Goal: Task Accomplishment & Management: Manage account settings

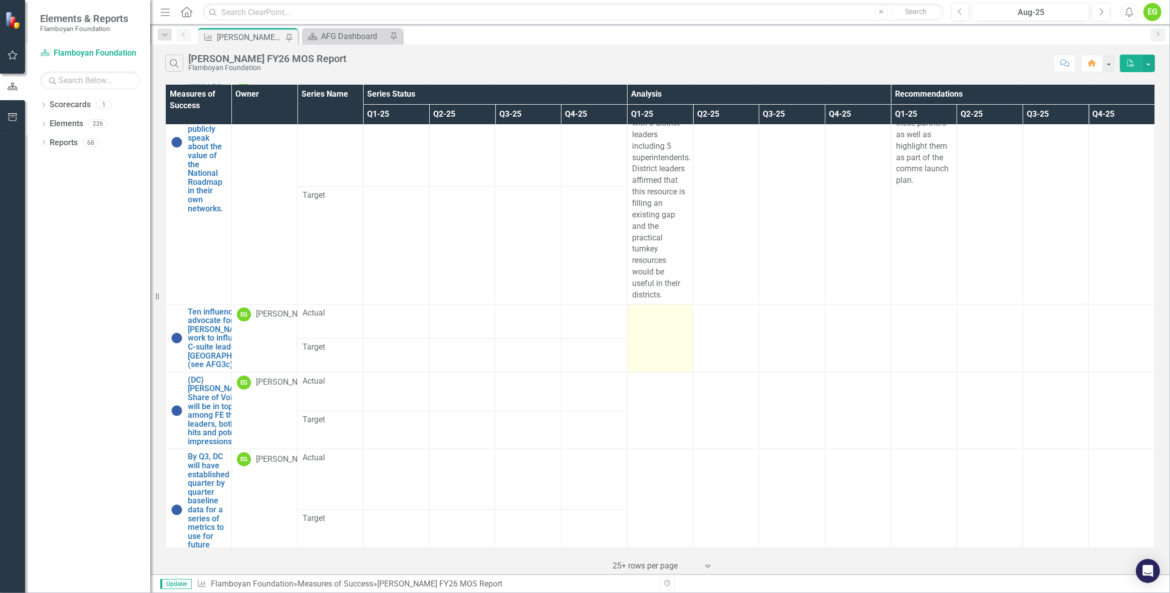
scroll to position [56, 0]
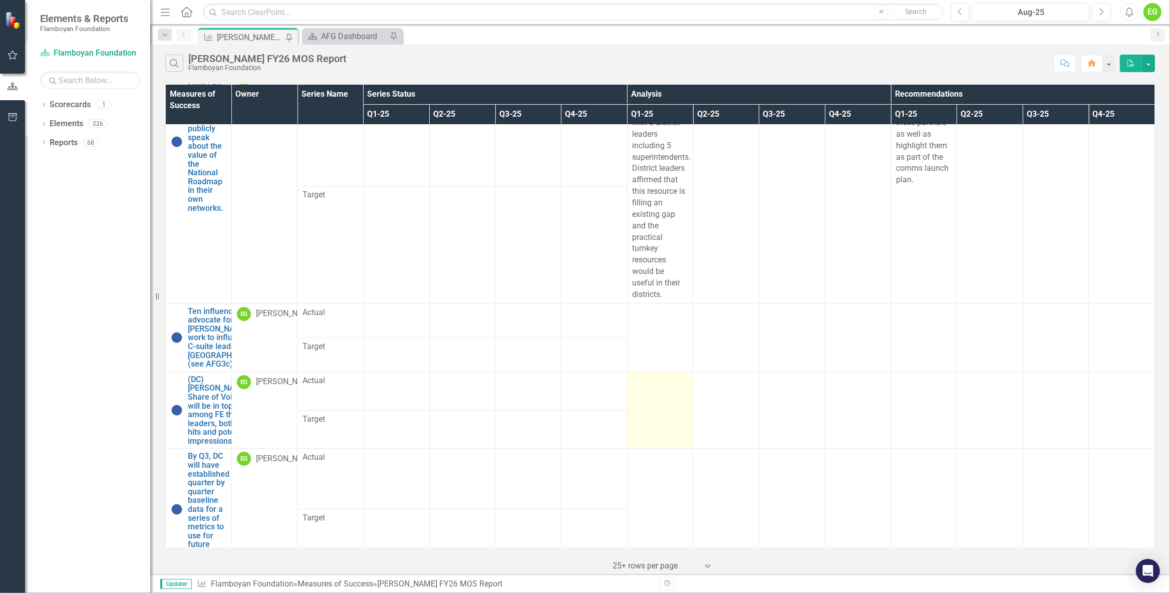
click at [654, 427] on td at bounding box center [660, 410] width 66 height 77
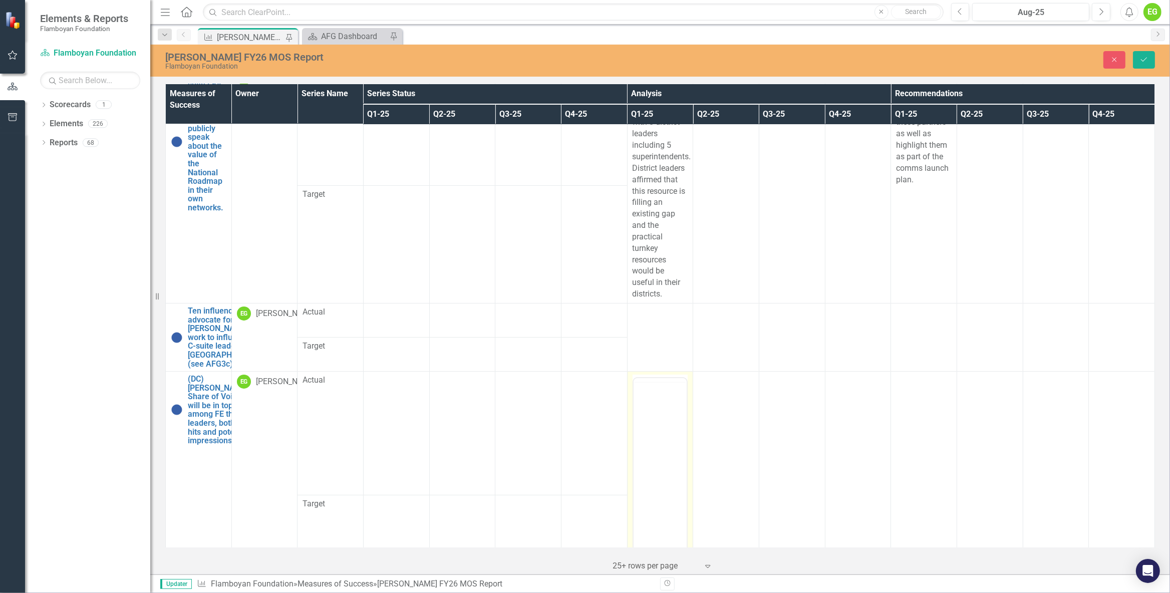
scroll to position [0, 0]
click at [649, 427] on body "Rich Text Area. Press ALT-0 for help." at bounding box center [660, 477] width 54 height 150
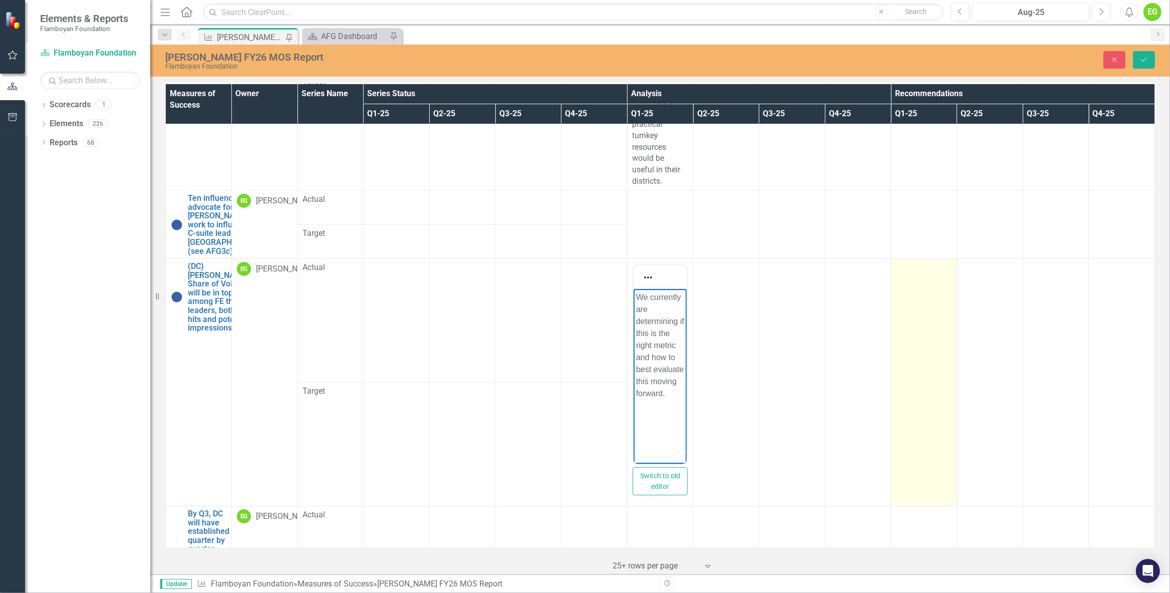
click at [924, 341] on td at bounding box center [924, 383] width 66 height 248
click at [921, 348] on td at bounding box center [924, 383] width 66 height 248
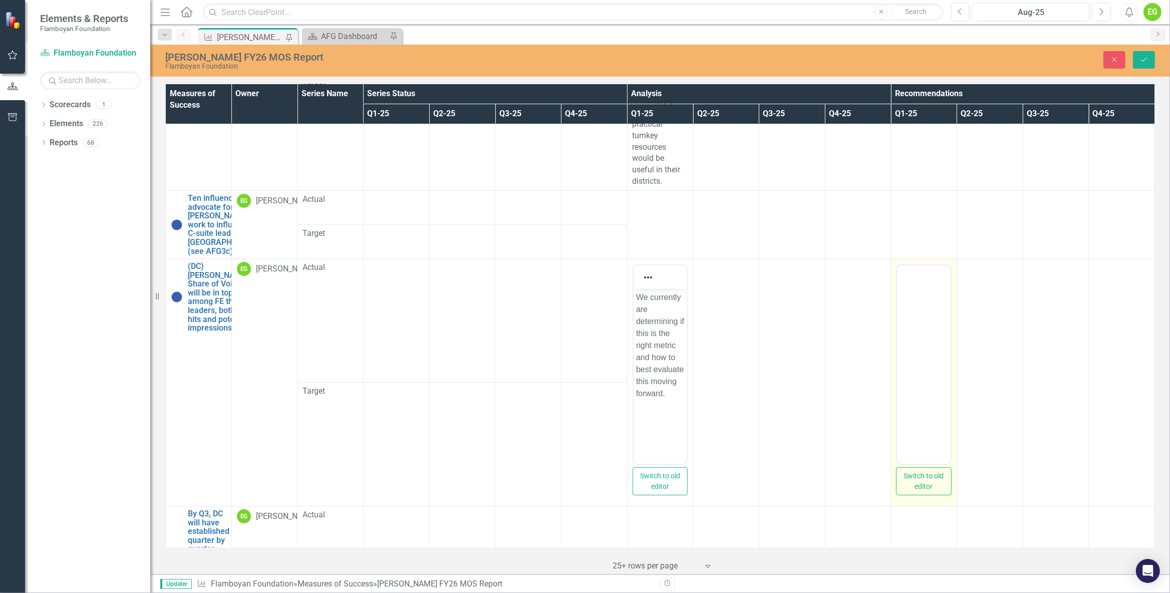
scroll to position [0, 0]
click at [921, 313] on body "Rich Text Area. Press ALT-0 for help." at bounding box center [924, 364] width 54 height 150
click at [904, 302] on p "Rich Text Area. Press ALT-0 for help." at bounding box center [924, 298] width 49 height 12
click at [914, 298] on p "Rich Text Area. Press ALT-0 for help." at bounding box center [924, 298] width 49 height 12
click at [924, 308] on p "Given the departuer of [PERSON_NAME], we are working to confirm" at bounding box center [924, 328] width 49 height 72
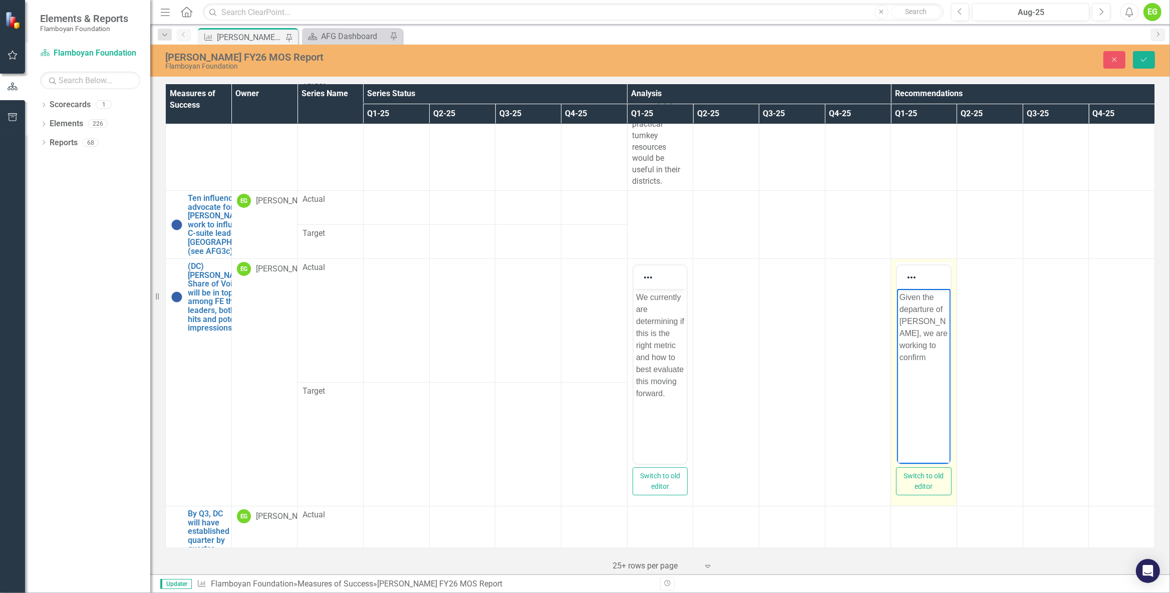
click at [937, 343] on p "Given the departure of [PERSON_NAME], we are working to confirm" at bounding box center [924, 328] width 49 height 72
drag, startPoint x: 936, startPoint y: 344, endPoint x: 904, endPoint y: 343, distance: 32.1
click at [904, 343] on p "Given the departure of [PERSON_NAME], we are working to confirm" at bounding box center [924, 328] width 49 height 72
click at [929, 351] on p "Given the departure of [PERSON_NAME], we are working to confirm" at bounding box center [924, 328] width 49 height 72
drag, startPoint x: 912, startPoint y: 349, endPoint x: 904, endPoint y: 347, distance: 8.3
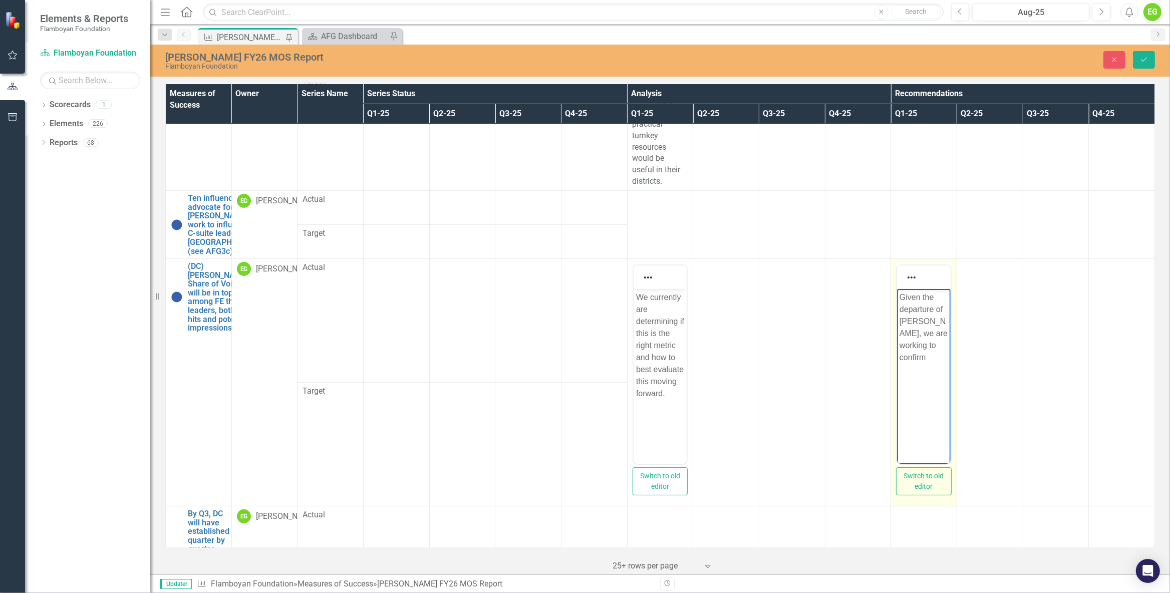
click at [906, 347] on p "Given the departure of [PERSON_NAME], we are working to confirm" at bounding box center [924, 328] width 49 height 72
click at [914, 349] on p "Given the departure of [PERSON_NAME], we are working to confirm" at bounding box center [924, 328] width 49 height 72
click at [927, 346] on p "Given the departure of [PERSON_NAME], we are working to confirm" at bounding box center [924, 328] width 49 height 72
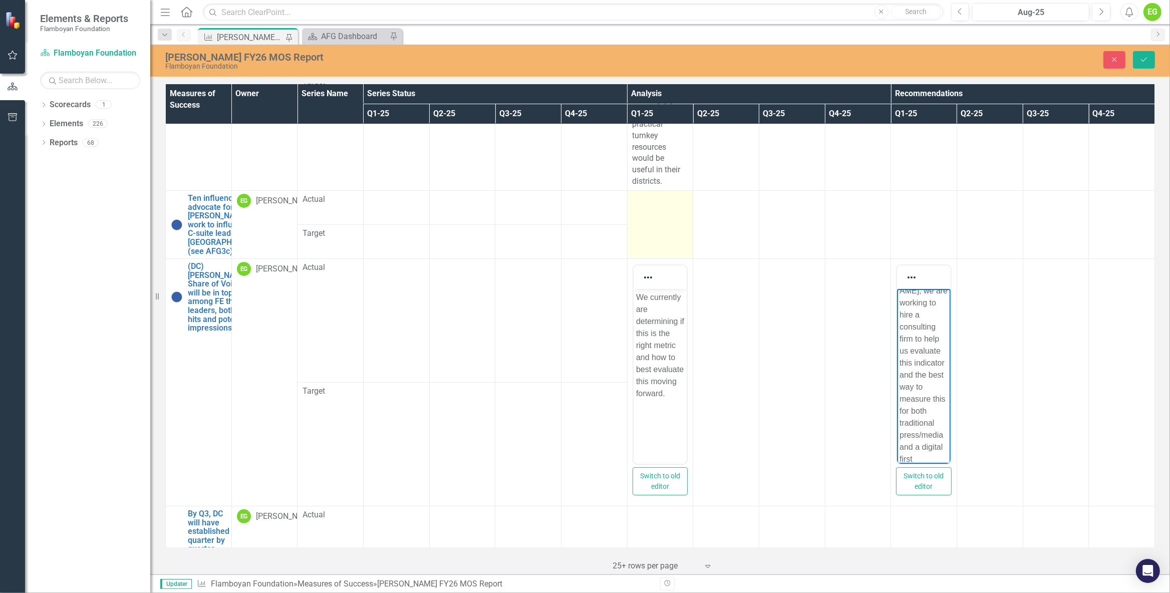
click at [653, 208] on td at bounding box center [660, 224] width 66 height 68
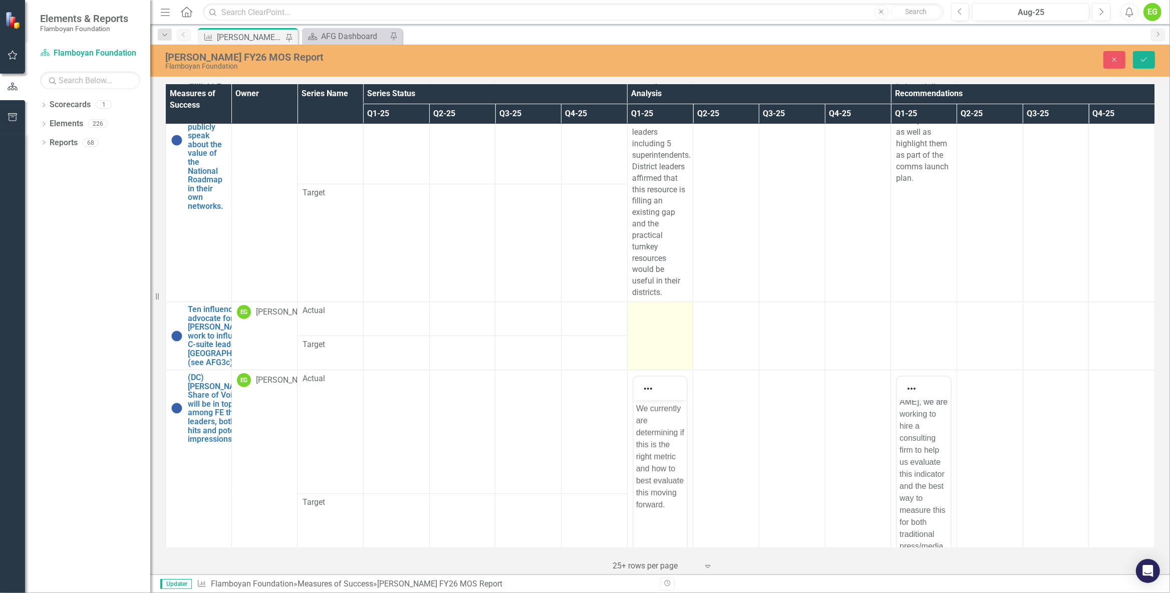
scroll to position [56, 0]
click at [662, 316] on div at bounding box center [661, 313] width 56 height 12
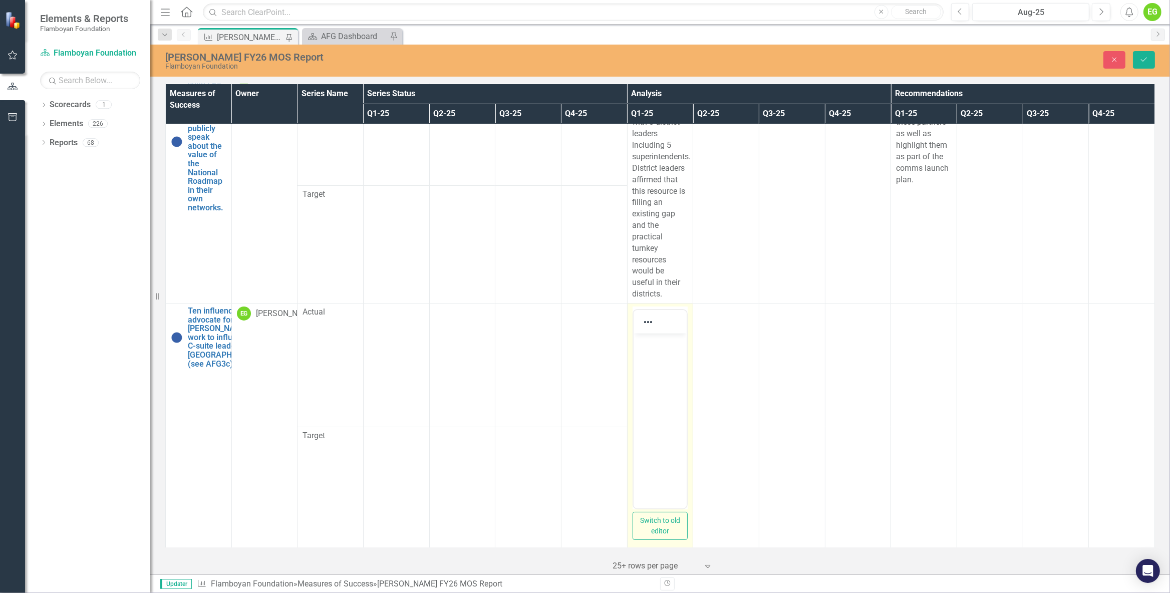
scroll to position [0, 0]
click at [667, 343] on p "Rich Text Area. Press ALT-0 for help." at bounding box center [660, 342] width 49 height 12
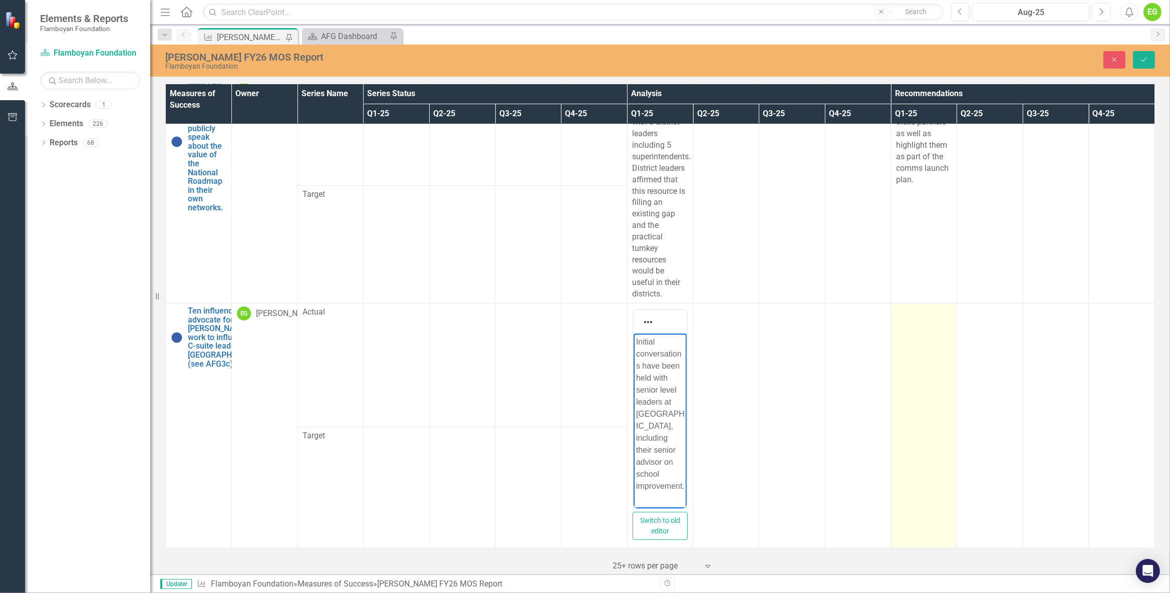
click at [908, 343] on td at bounding box center [924, 427] width 66 height 248
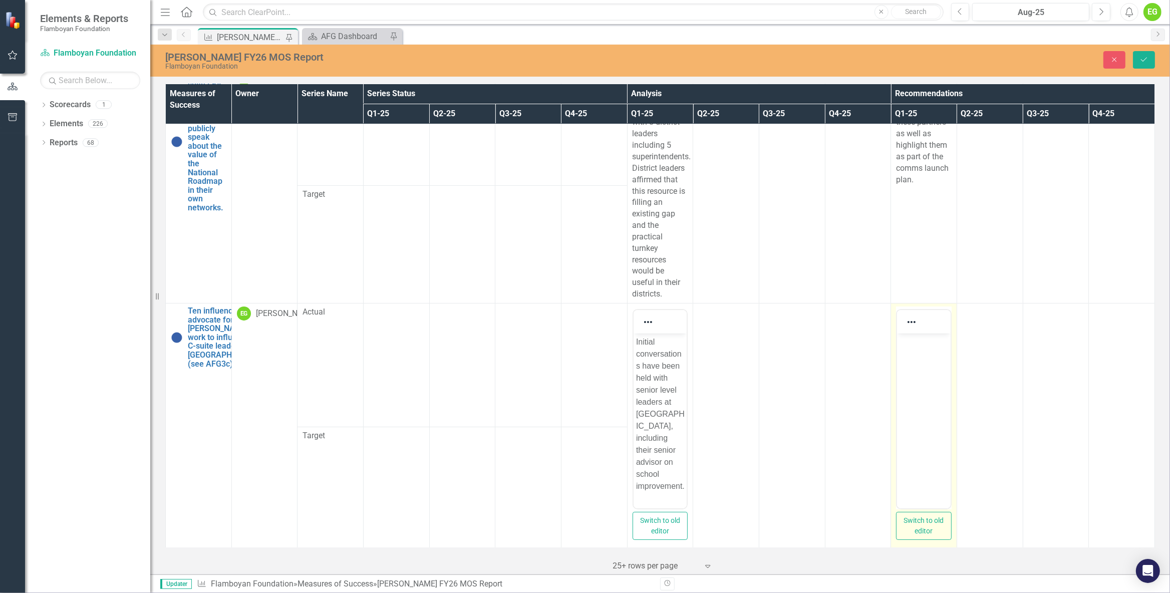
click at [922, 368] on body "Rich Text Area. Press ALT-0 for help." at bounding box center [924, 408] width 54 height 150
click at [924, 348] on p "Rich Text Area. Press ALT-0 for help." at bounding box center [924, 342] width 49 height 12
click at [949, 429] on body "We are determining what this MOS actually means and how" at bounding box center [924, 408] width 54 height 150
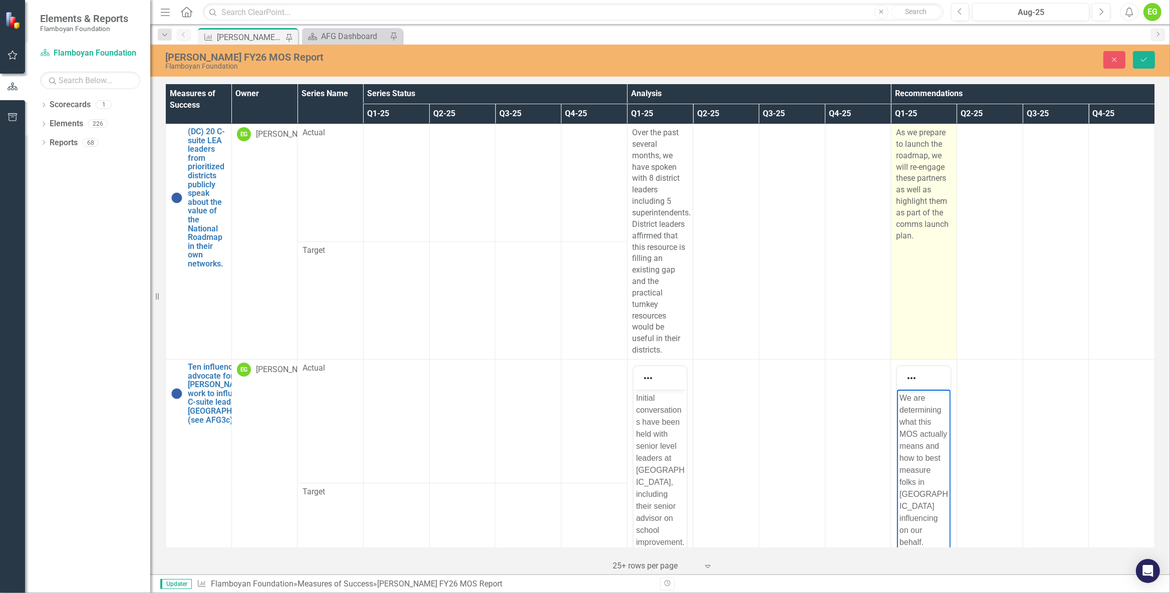
scroll to position [225, 0]
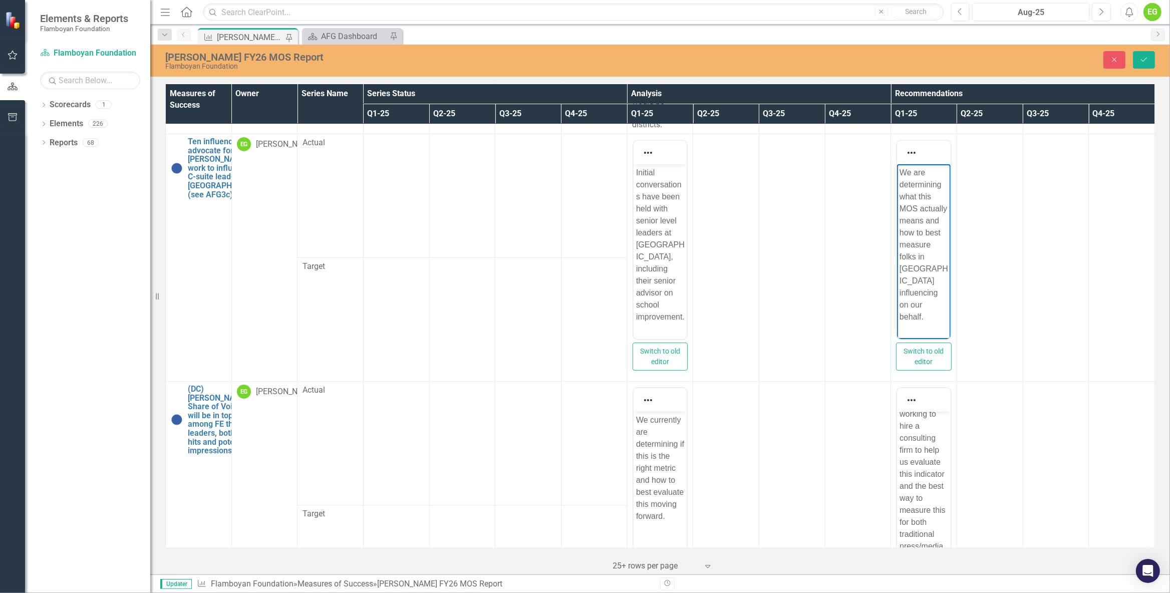
click at [1147, 50] on div "[PERSON_NAME] FY26 MOS Report Flamboyan Foundation Close Save" at bounding box center [660, 61] width 1020 height 32
click at [1145, 61] on icon "Save" at bounding box center [1144, 59] width 9 height 7
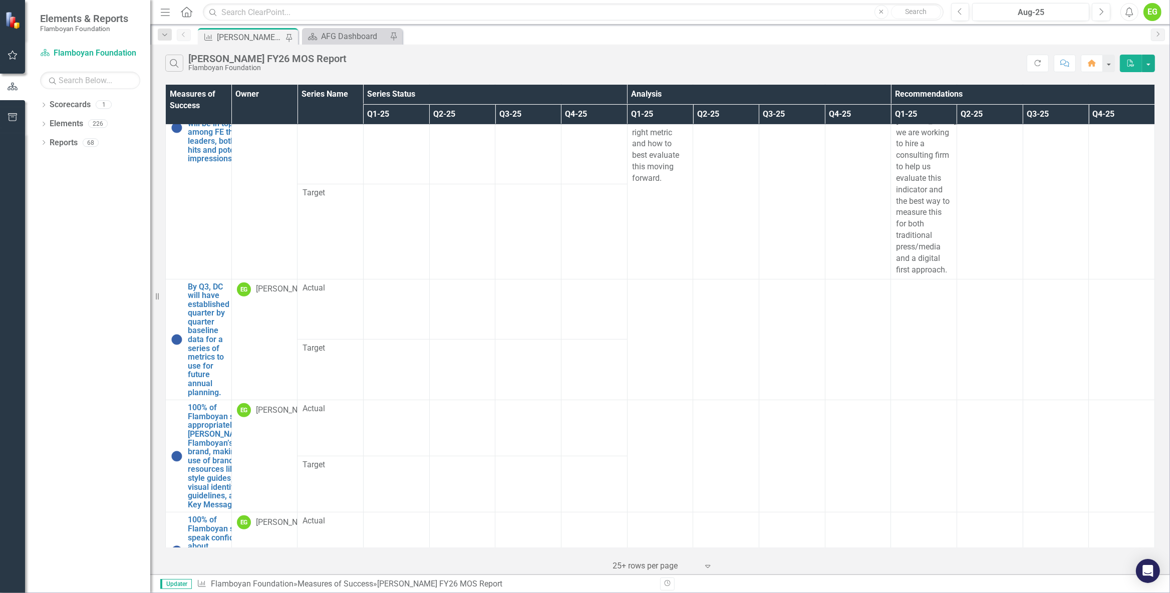
scroll to position [394, 0]
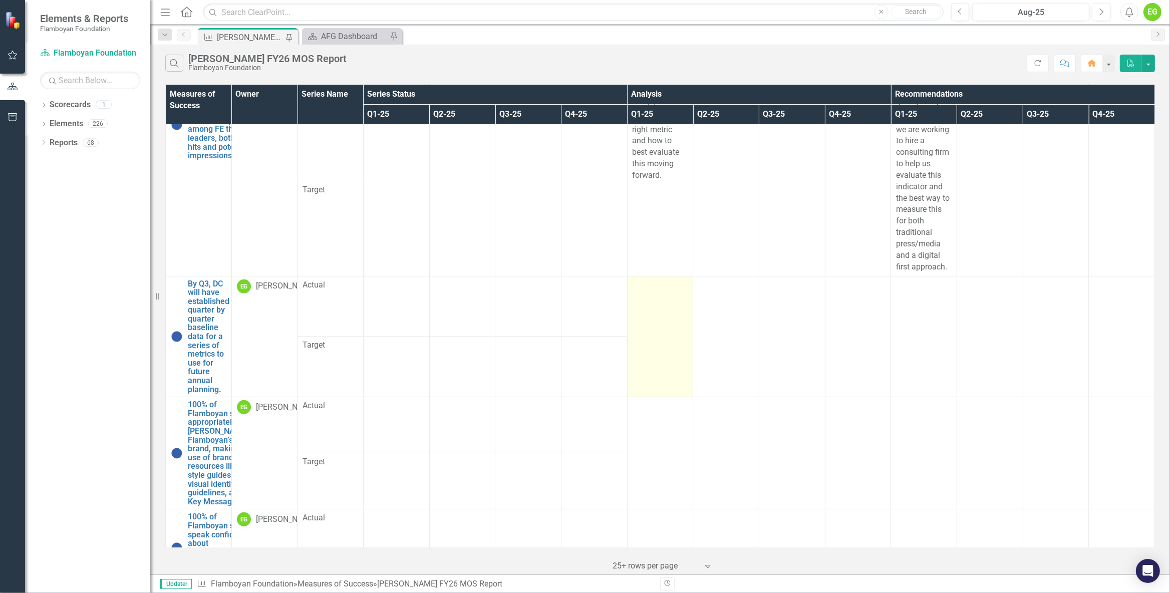
click at [678, 290] on td at bounding box center [660, 336] width 66 height 121
click at [645, 301] on td at bounding box center [660, 336] width 66 height 121
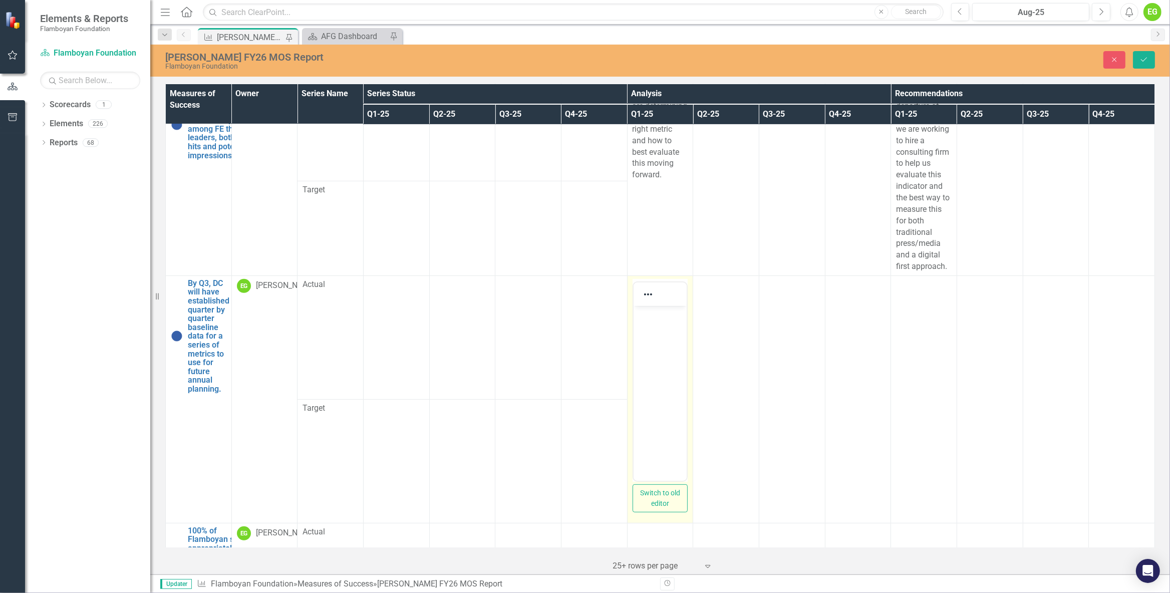
scroll to position [0, 0]
click at [663, 500] on button "Switch to old editor" at bounding box center [661, 498] width 56 height 28
click at [653, 434] on div at bounding box center [661, 496] width 56 height 125
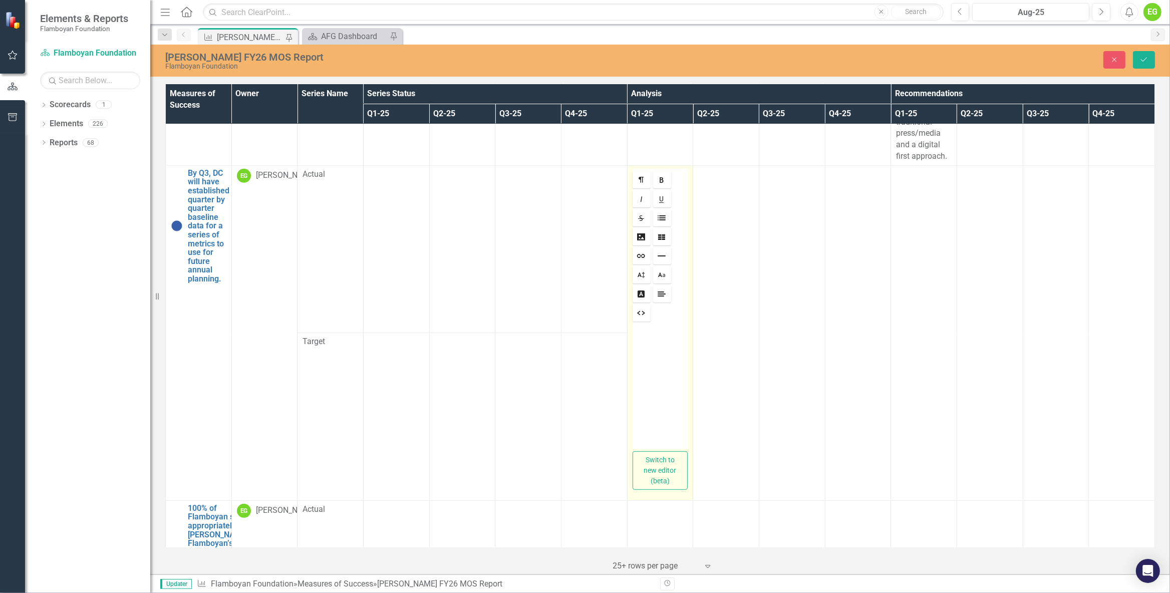
scroll to position [507, 0]
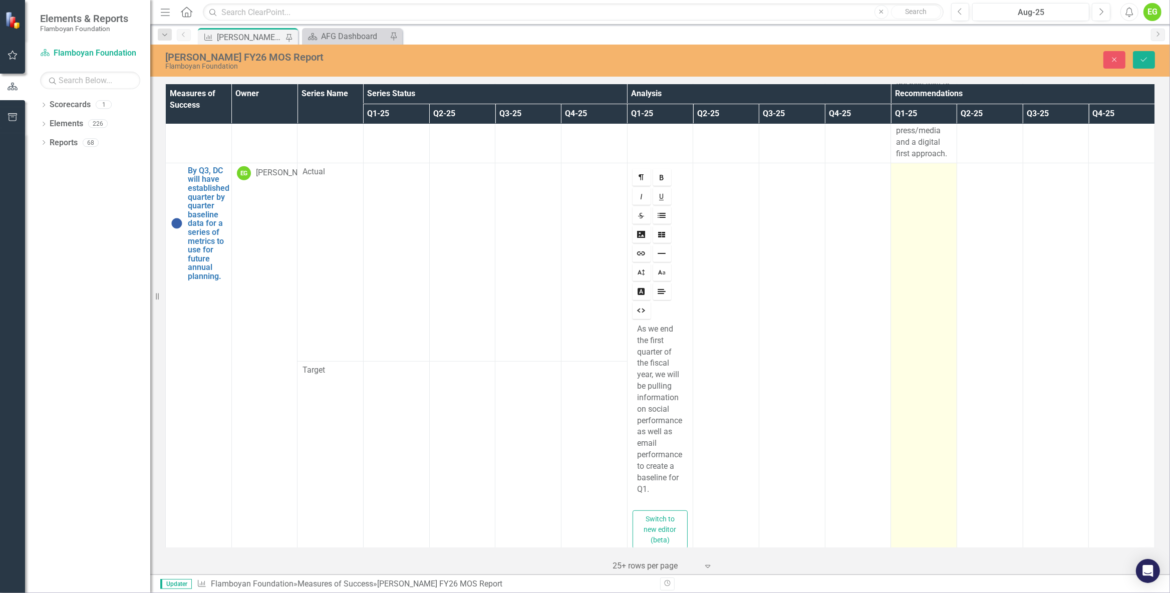
click at [919, 208] on td at bounding box center [924, 361] width 66 height 397
click at [920, 224] on td at bounding box center [924, 361] width 66 height 397
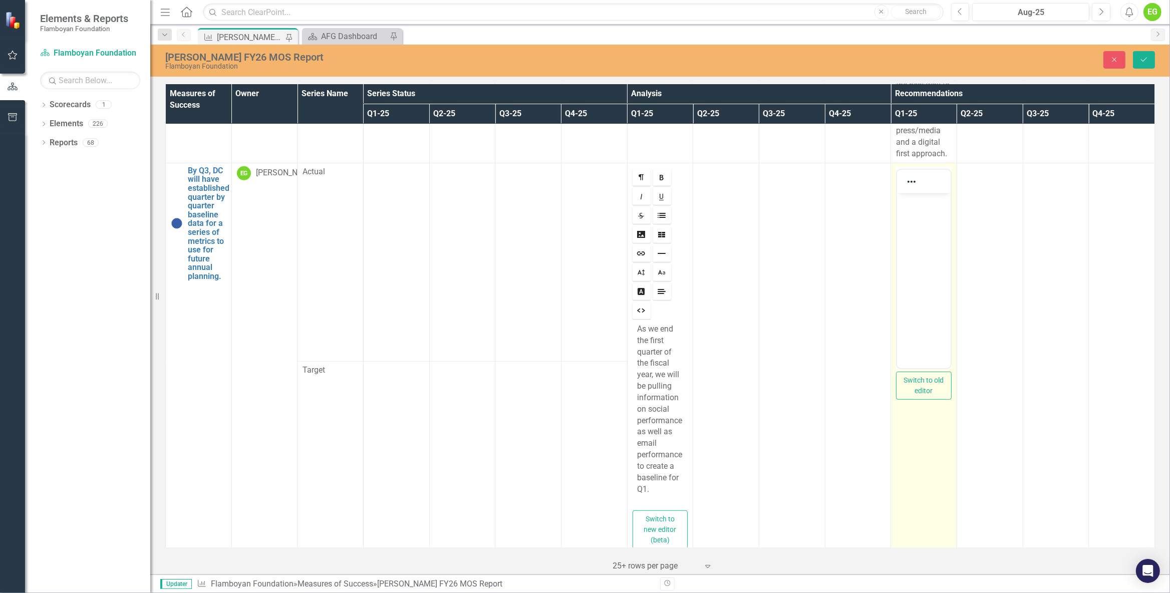
scroll to position [0, 0]
click at [920, 235] on body "Rich Text Area. Press ALT-0 for help." at bounding box center [924, 268] width 54 height 150
click at [915, 203] on p "Conduct the Q1 analysis inclu" at bounding box center [924, 213] width 49 height 36
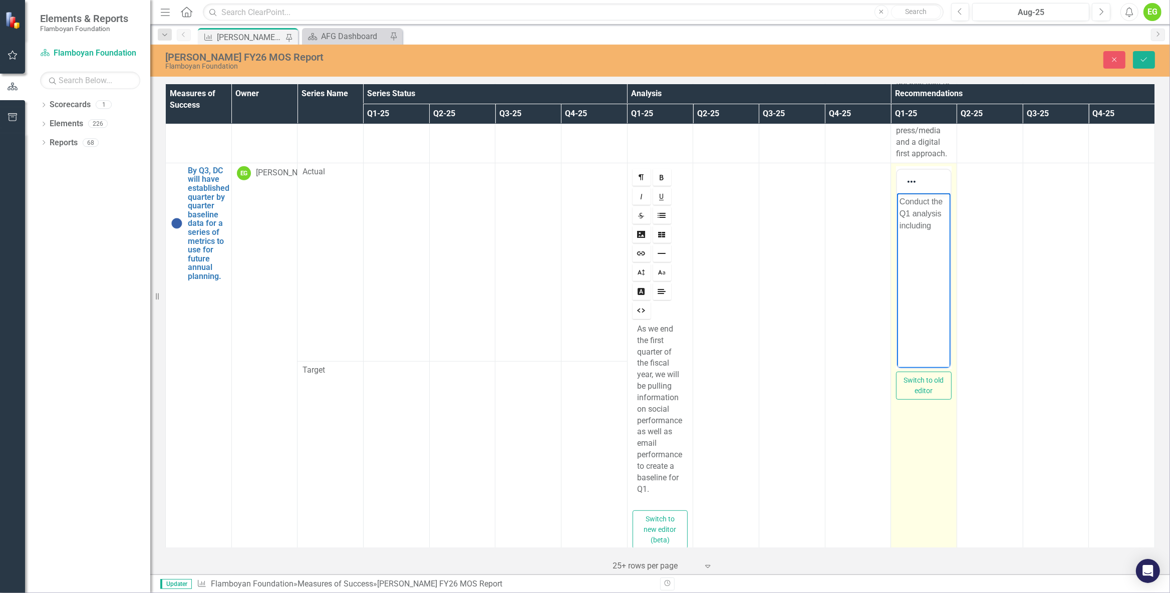
click at [941, 232] on body "Conduct the Q1 analysis including" at bounding box center [924, 268] width 54 height 150
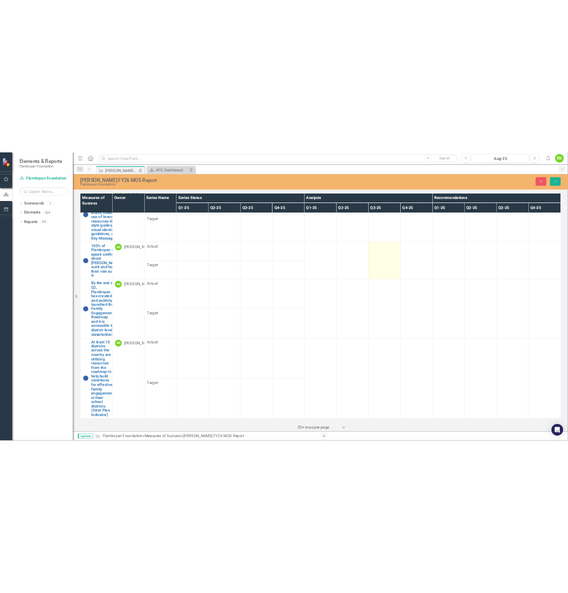
scroll to position [845, 0]
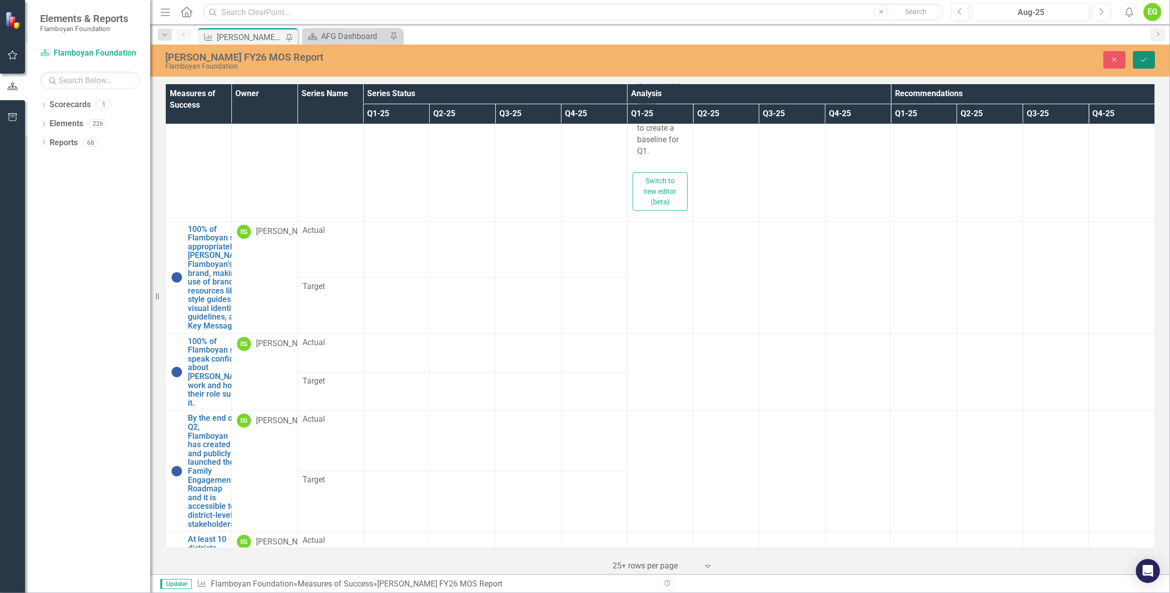
click at [1150, 55] on button "Save" at bounding box center [1144, 60] width 22 height 18
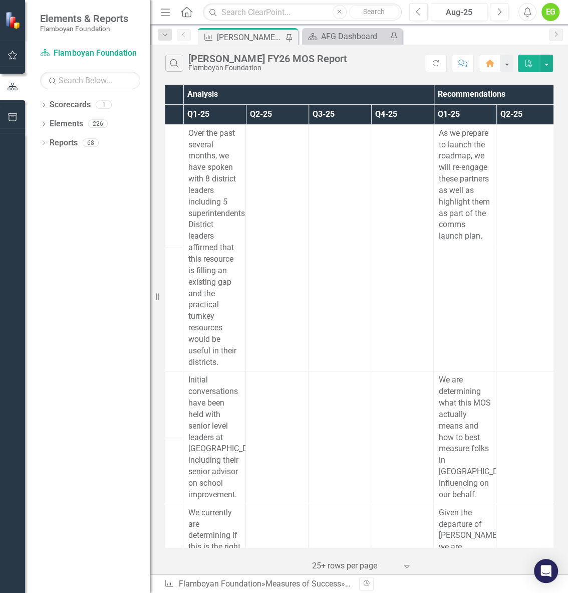
scroll to position [0, 389]
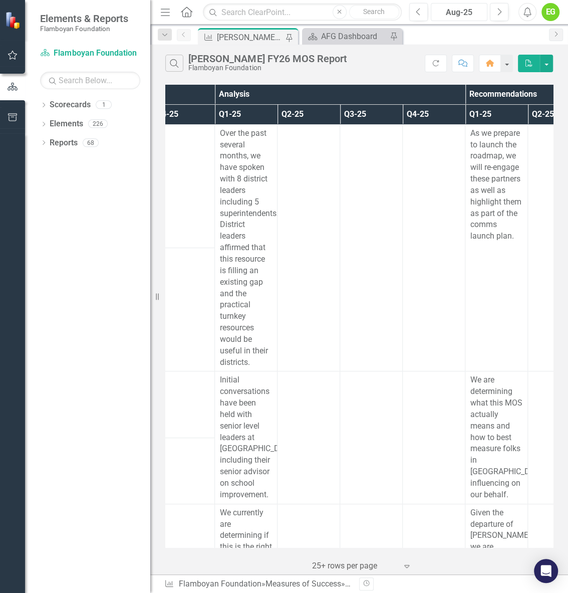
click at [470, 11] on div "Aug-25" at bounding box center [459, 13] width 50 height 12
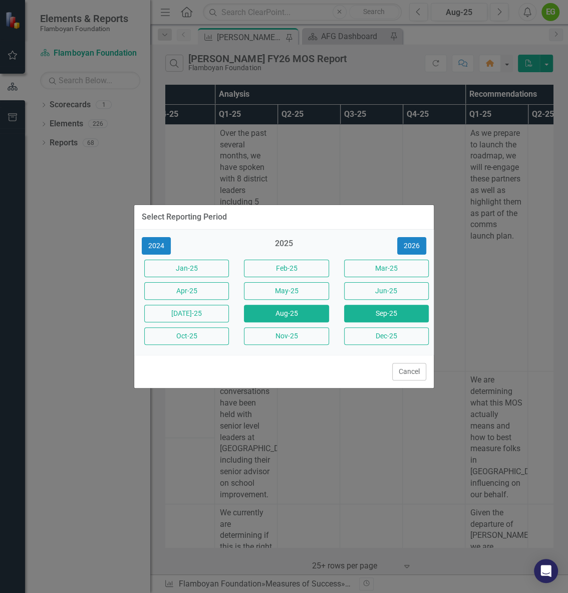
click at [379, 321] on button "Sep-25" at bounding box center [386, 314] width 85 height 18
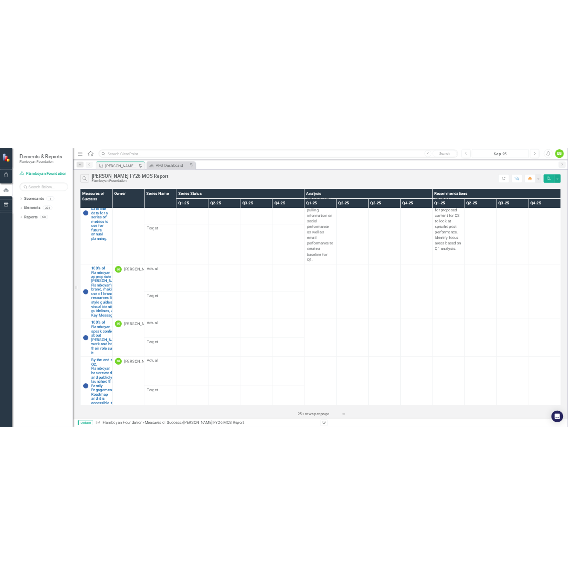
scroll to position [620, 0]
